Goal: Information Seeking & Learning: Learn about a topic

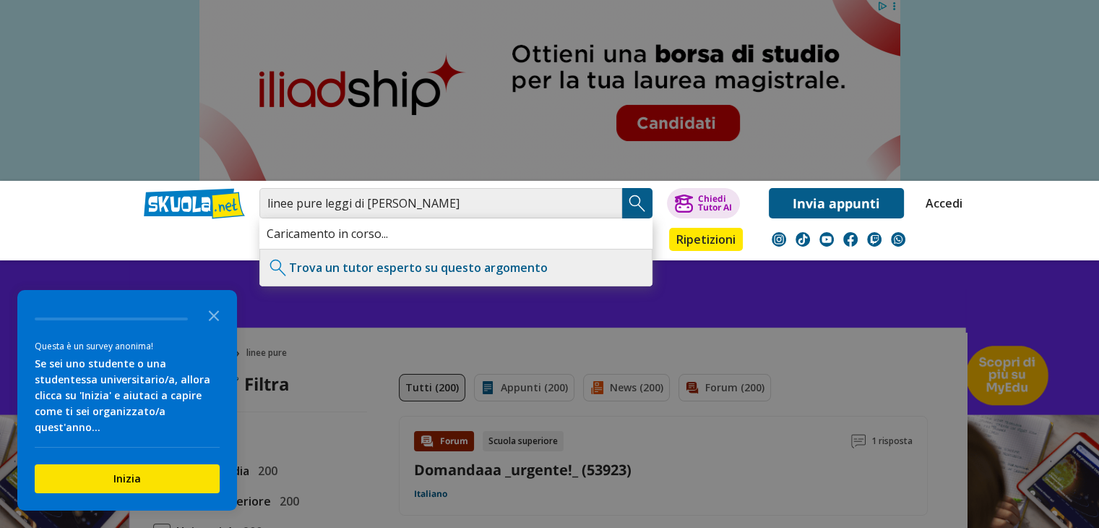
type input "linee pure leggi di [PERSON_NAME]"
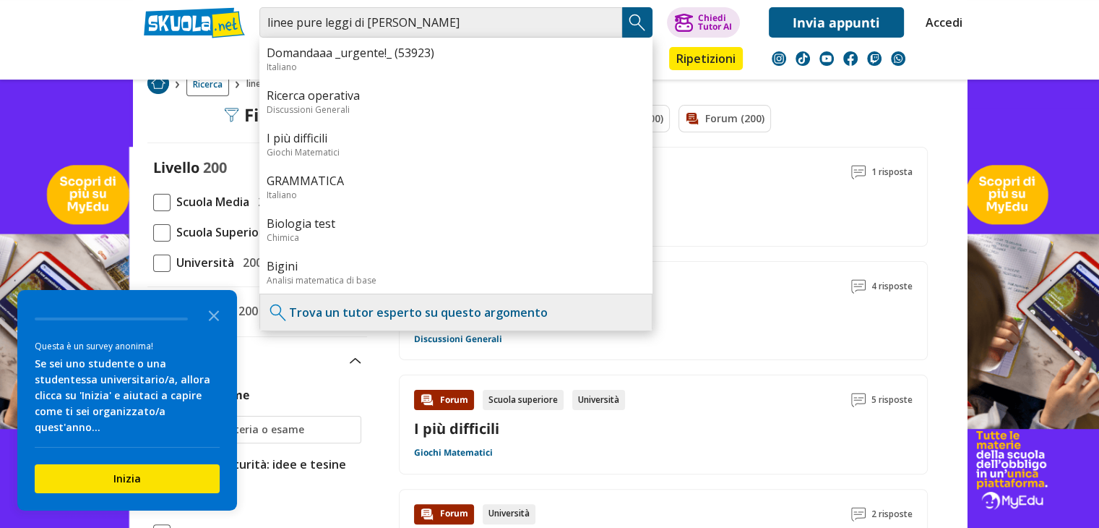
scroll to position [263, 0]
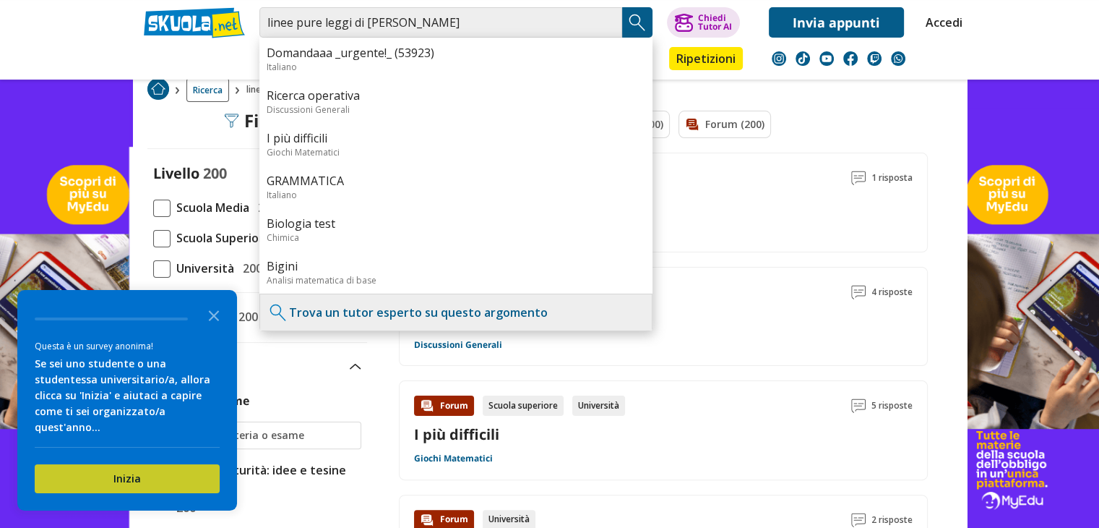
click at [205, 481] on button "Inizia" at bounding box center [127, 478] width 185 height 29
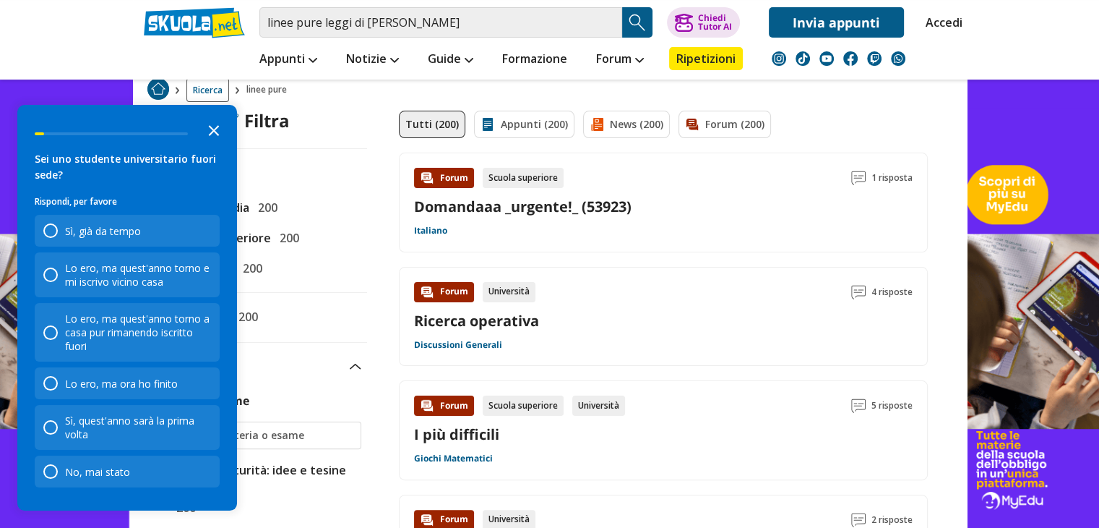
click at [214, 122] on icon "Close the survey" at bounding box center [213, 129] width 29 height 29
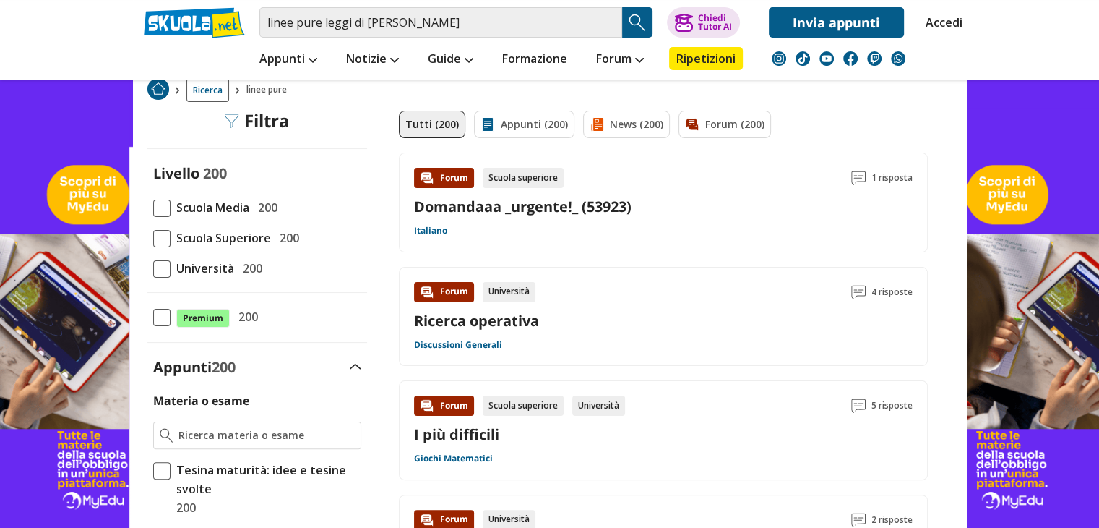
click at [168, 238] on span at bounding box center [161, 238] width 17 height 17
click at [153, 238] on input "Scuola Superiore 200" at bounding box center [153, 238] width 0 height 0
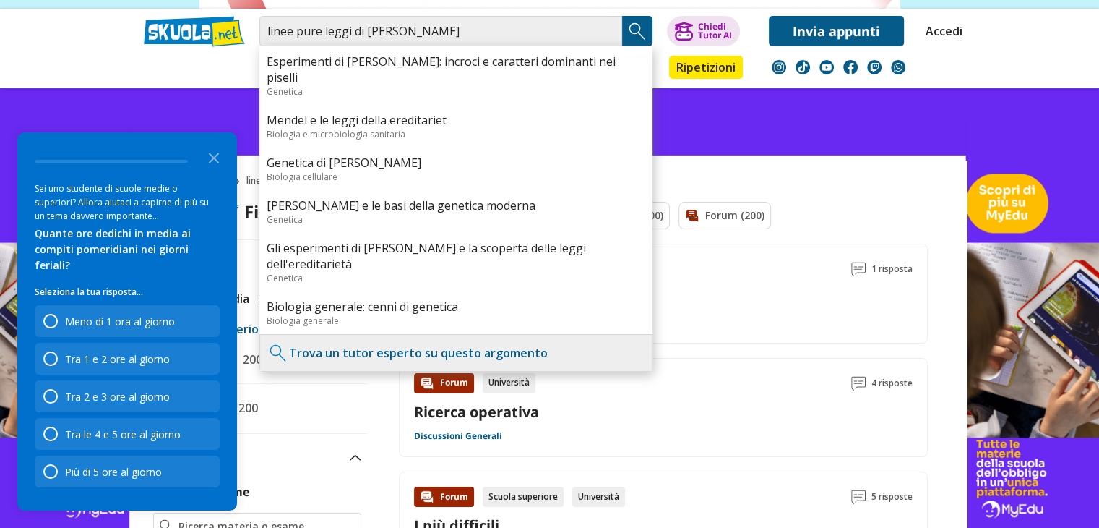
scroll to position [171, 0]
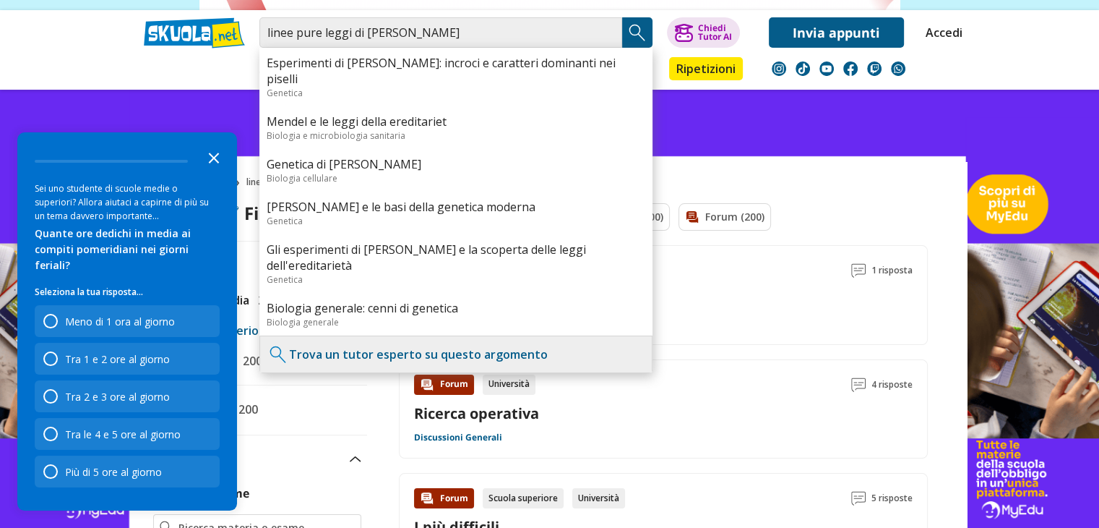
click at [218, 171] on icon "Close the survey" at bounding box center [213, 156] width 29 height 29
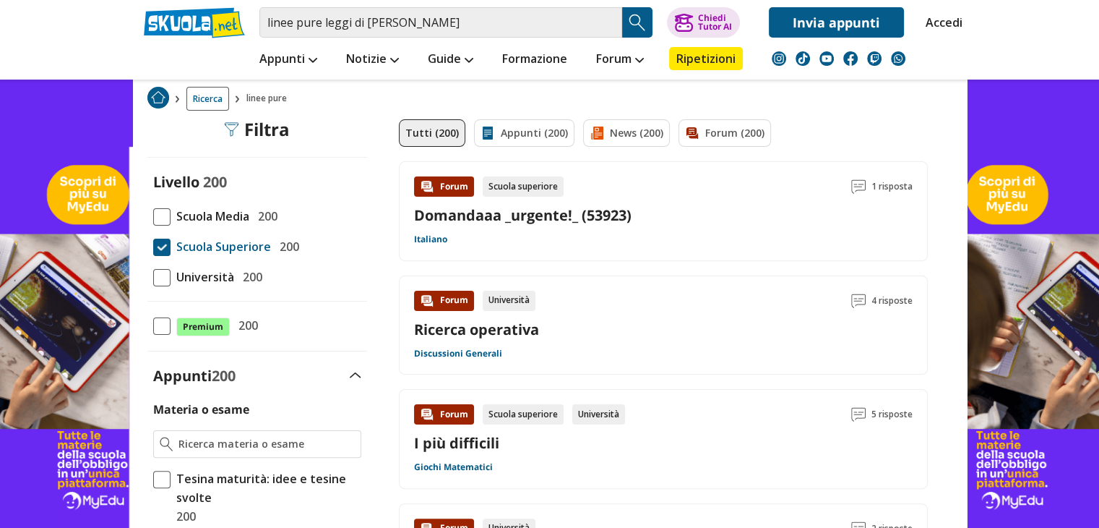
scroll to position [256, 0]
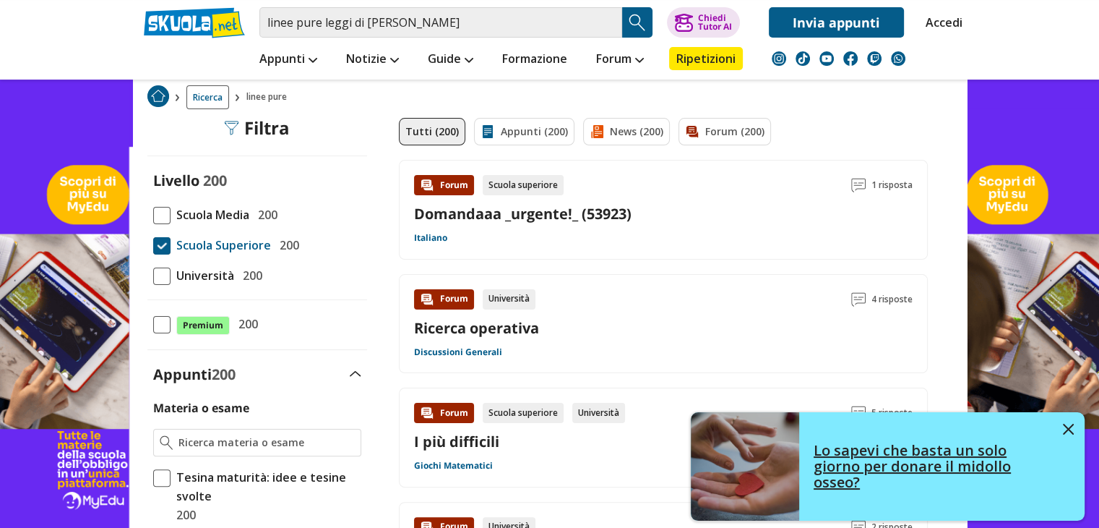
click at [1070, 425] on img at bounding box center [1068, 429] width 11 height 11
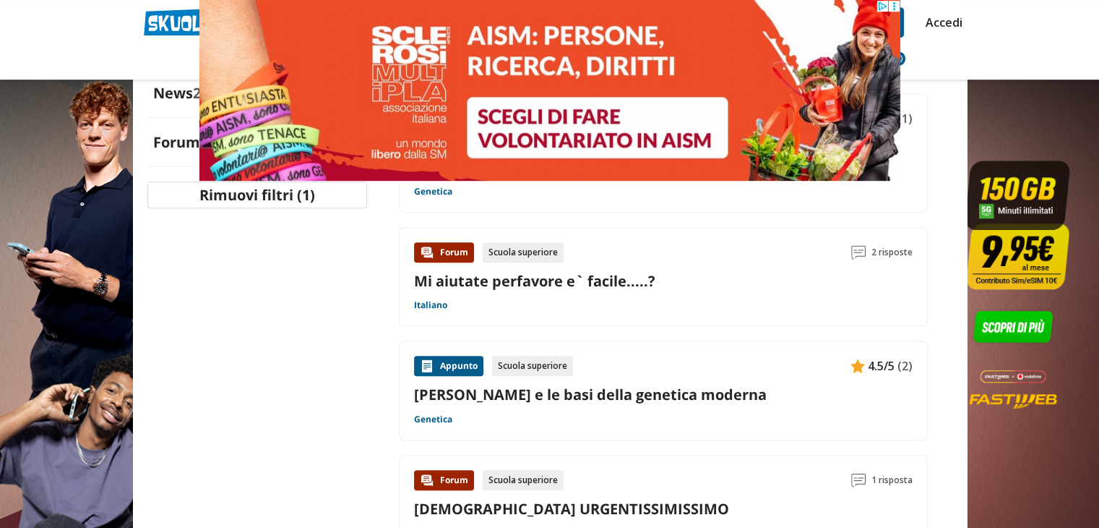
scroll to position [667, 0]
